Goal: Transaction & Acquisition: Purchase product/service

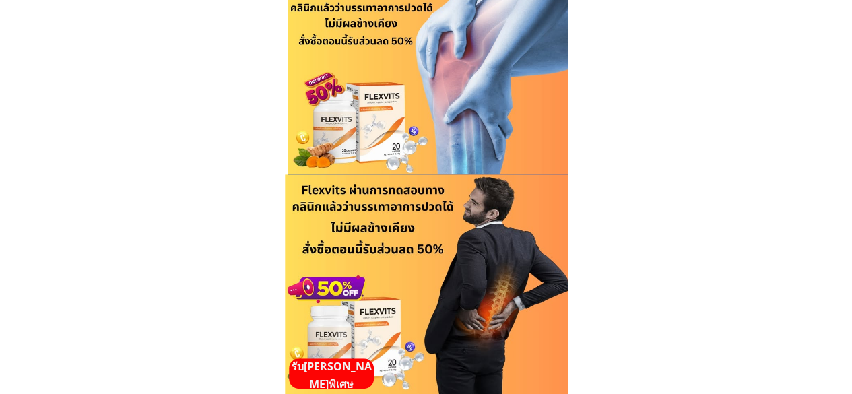
click at [329, 372] on p "รับ[PERSON_NAME]พิเศษ" at bounding box center [331, 375] width 85 height 34
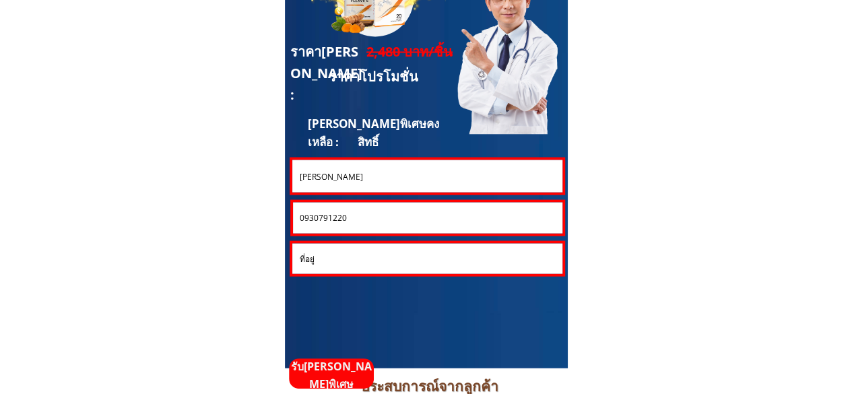
scroll to position [3703, 0]
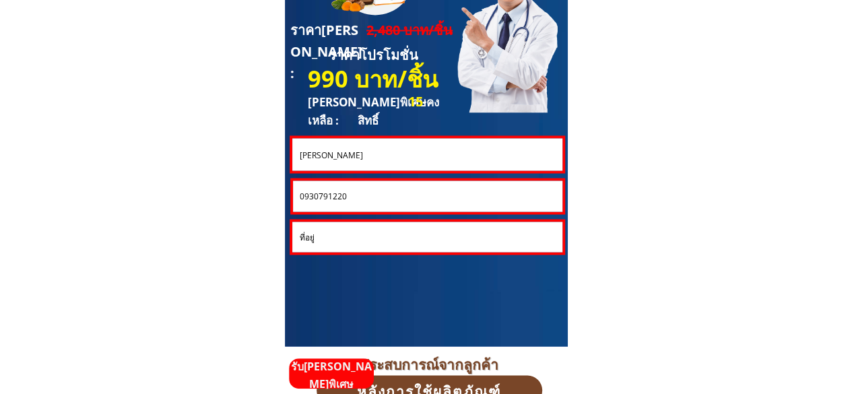
click at [421, 195] on input "0930791220" at bounding box center [427, 195] width 263 height 31
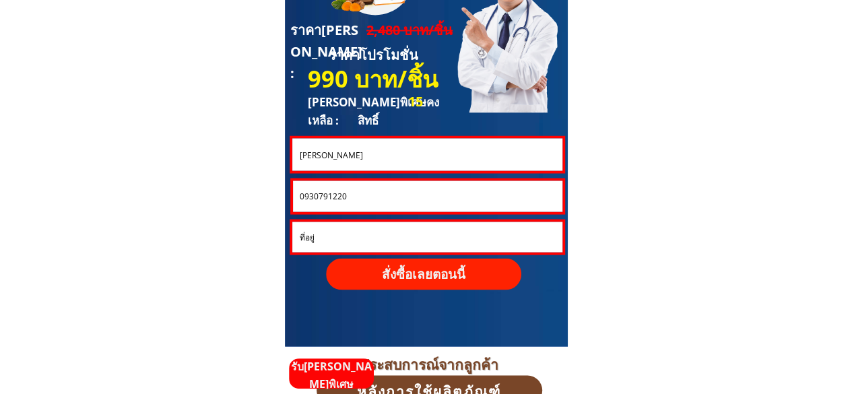
click at [421, 195] on input "0930791220" at bounding box center [427, 195] width 263 height 31
paste input "838191422"
type input "0838191422"
click at [376, 157] on input "[PERSON_NAME]" at bounding box center [427, 154] width 263 height 32
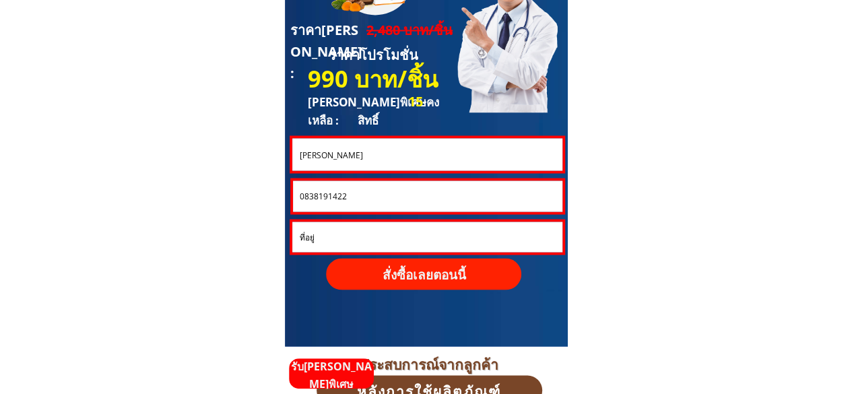
click at [376, 157] on input "[PERSON_NAME]" at bounding box center [427, 154] width 263 height 32
paste input "งลักษณ์ [PERSON_NAME]"
type input "[PERSON_NAME]"
click at [363, 238] on input "text" at bounding box center [427, 237] width 263 height 30
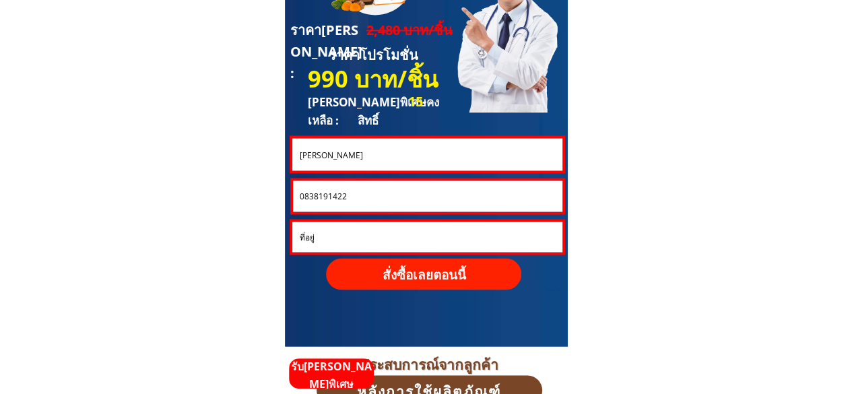
paste input "เอาคะสองกระปุกคะ"
type input "เอาคะสองกระปุกคะ"
click at [403, 270] on p "สั่งซื้อเลยตอนนี้" at bounding box center [423, 274] width 195 height 32
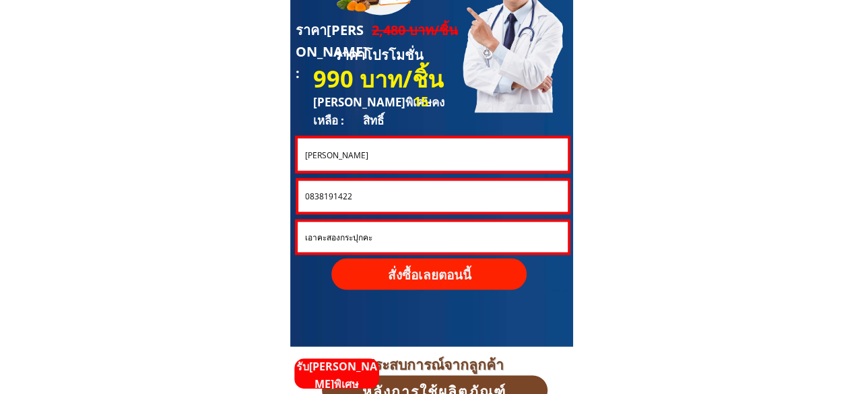
scroll to position [0, 0]
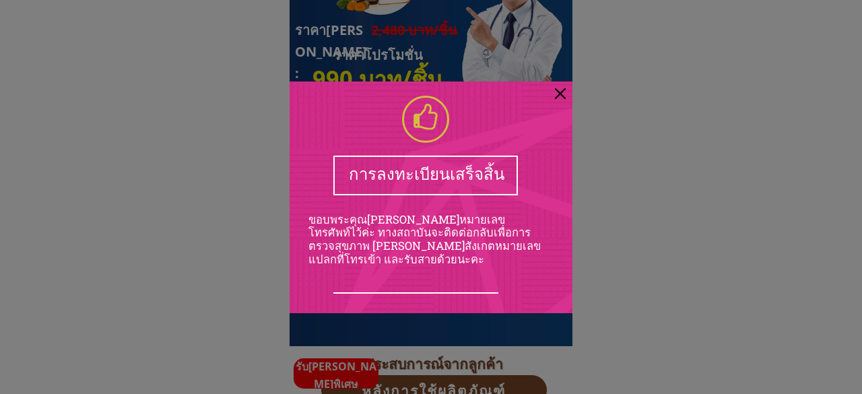
click at [559, 94] on div at bounding box center [560, 93] width 11 height 11
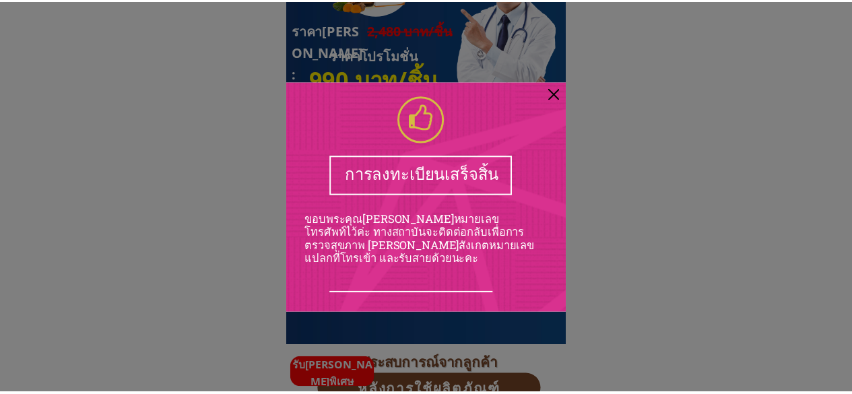
scroll to position [3703, 0]
